Goal: Submit feedback/report problem

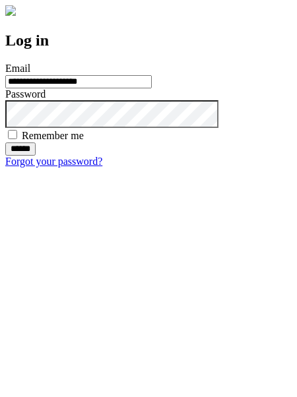
type input "**********"
click at [36, 156] on input "******" at bounding box center [20, 148] width 30 height 13
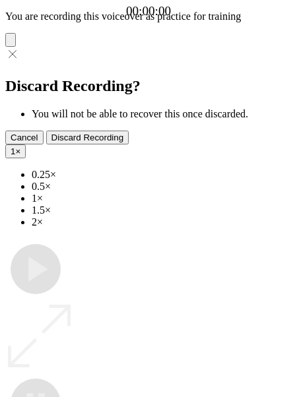
type input "**********"
